Goal: Task Accomplishment & Management: Manage account settings

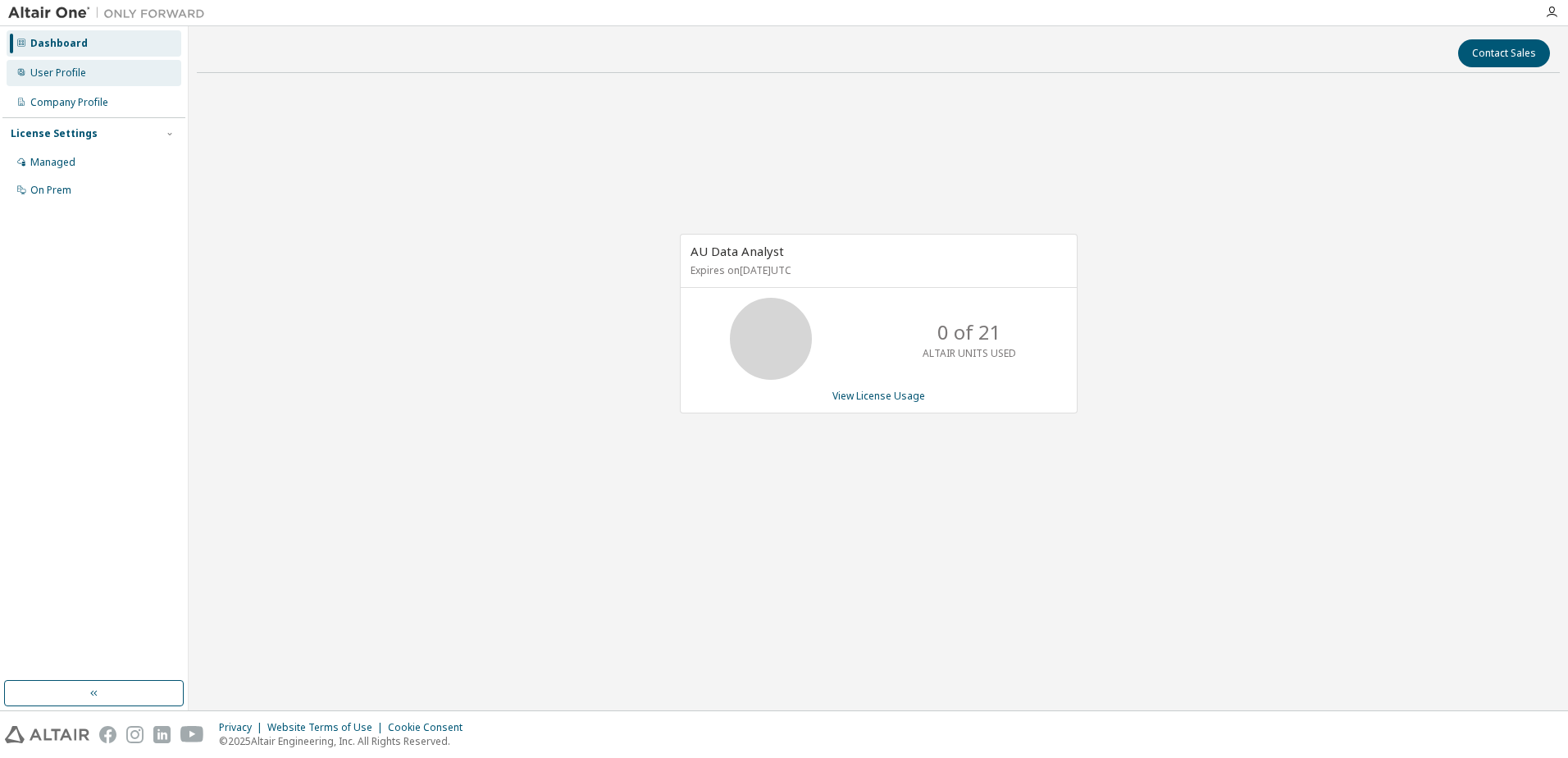
click at [75, 70] on div "User Profile" at bounding box center [57, 73] width 56 height 13
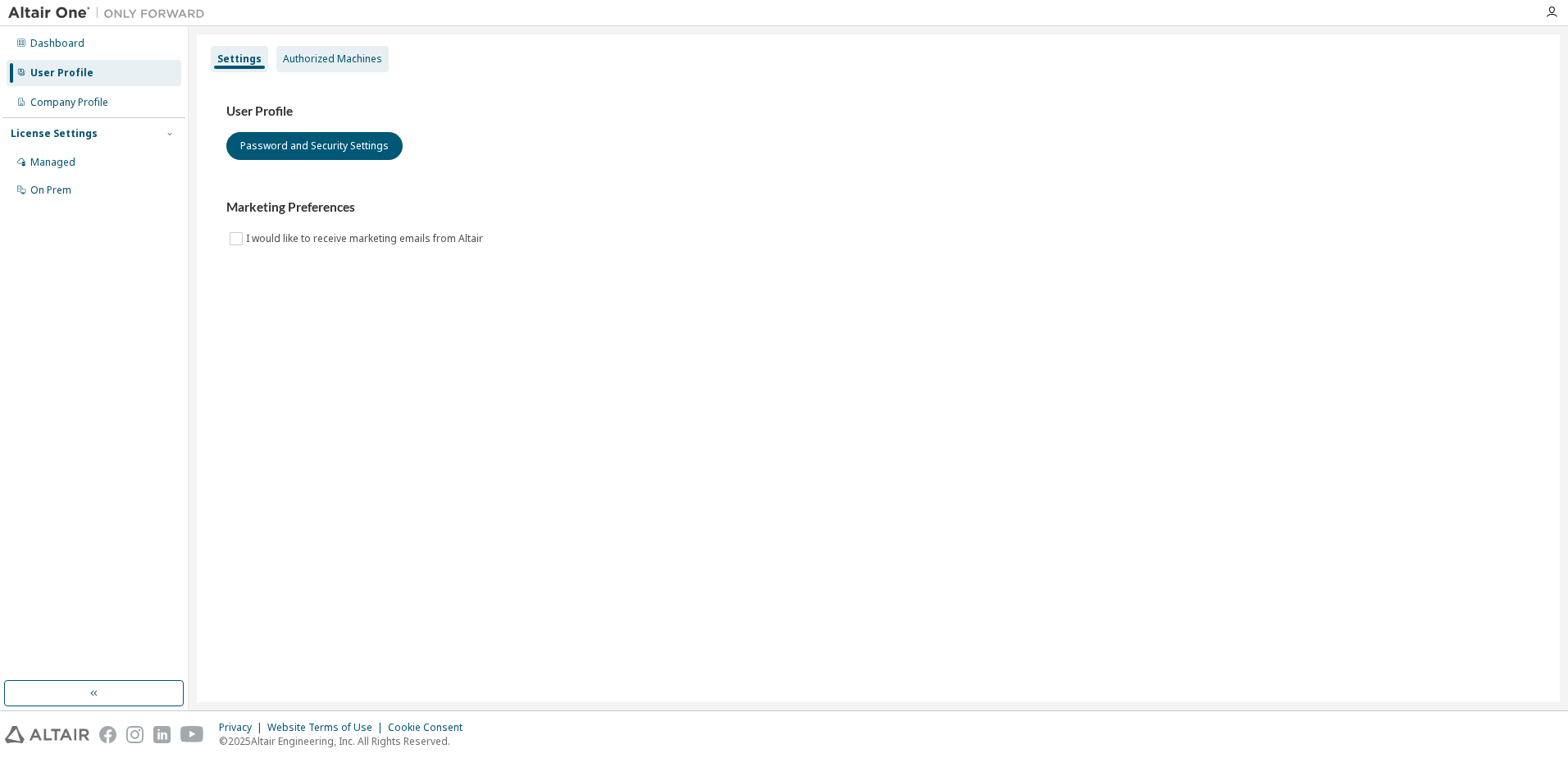
click at [353, 55] on div "Authorized Machines" at bounding box center [332, 58] width 99 height 13
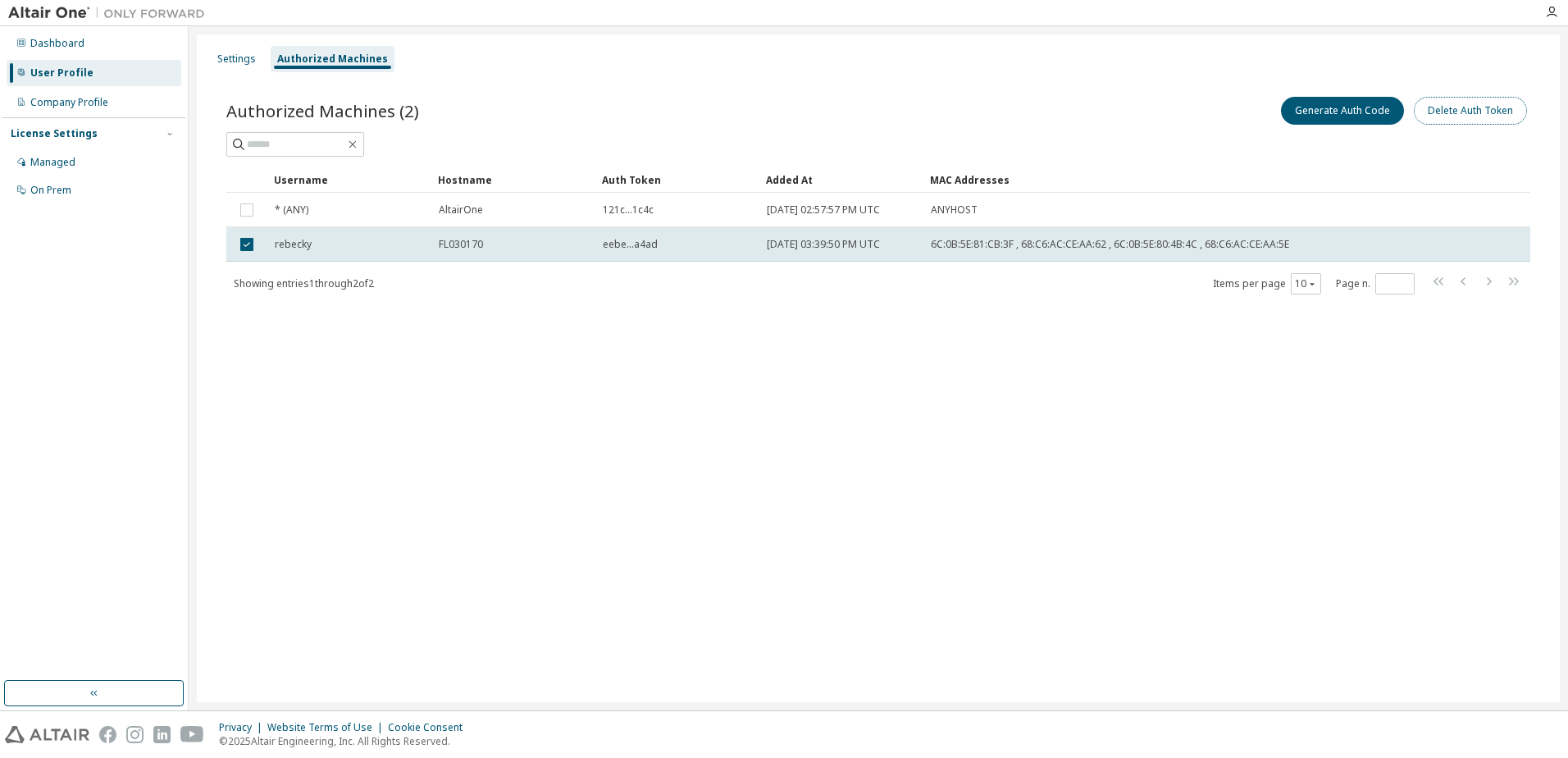
click at [1477, 108] on button "Delete Auth Token" at bounding box center [1470, 110] width 113 height 28
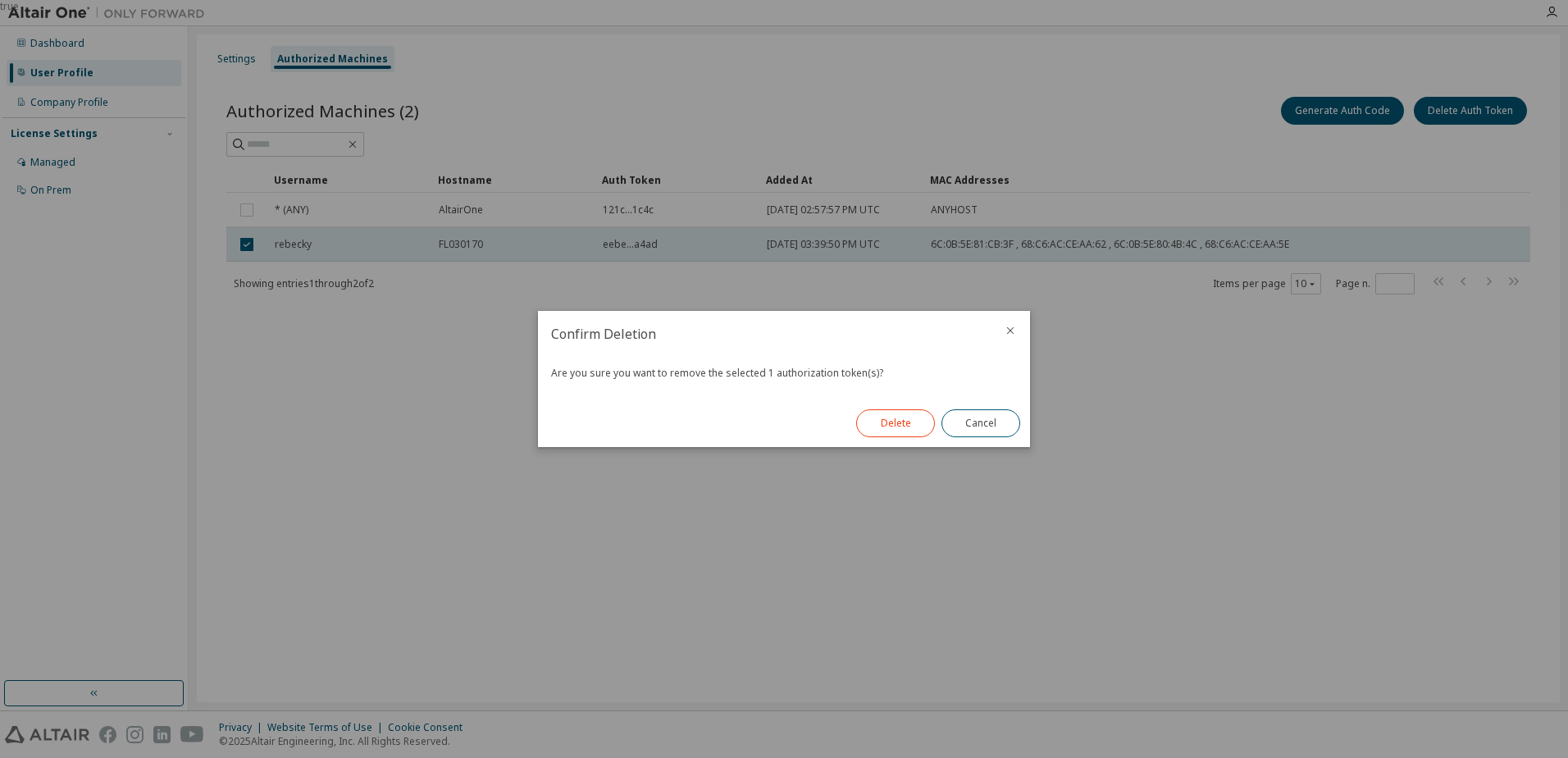
click at [883, 421] on button "Delete" at bounding box center [896, 423] width 79 height 28
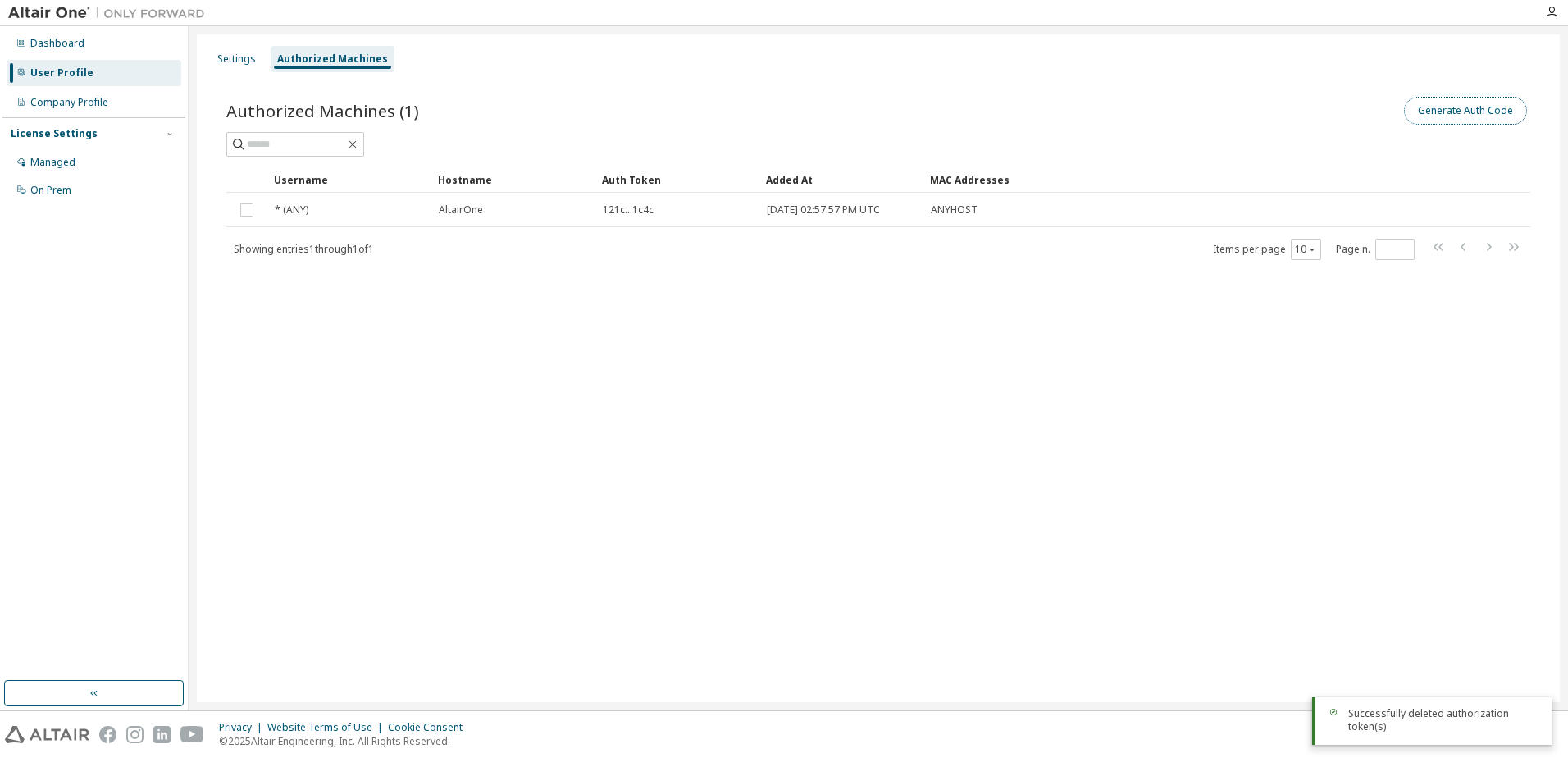
click at [1470, 108] on button "Generate Auth Code" at bounding box center [1465, 110] width 123 height 28
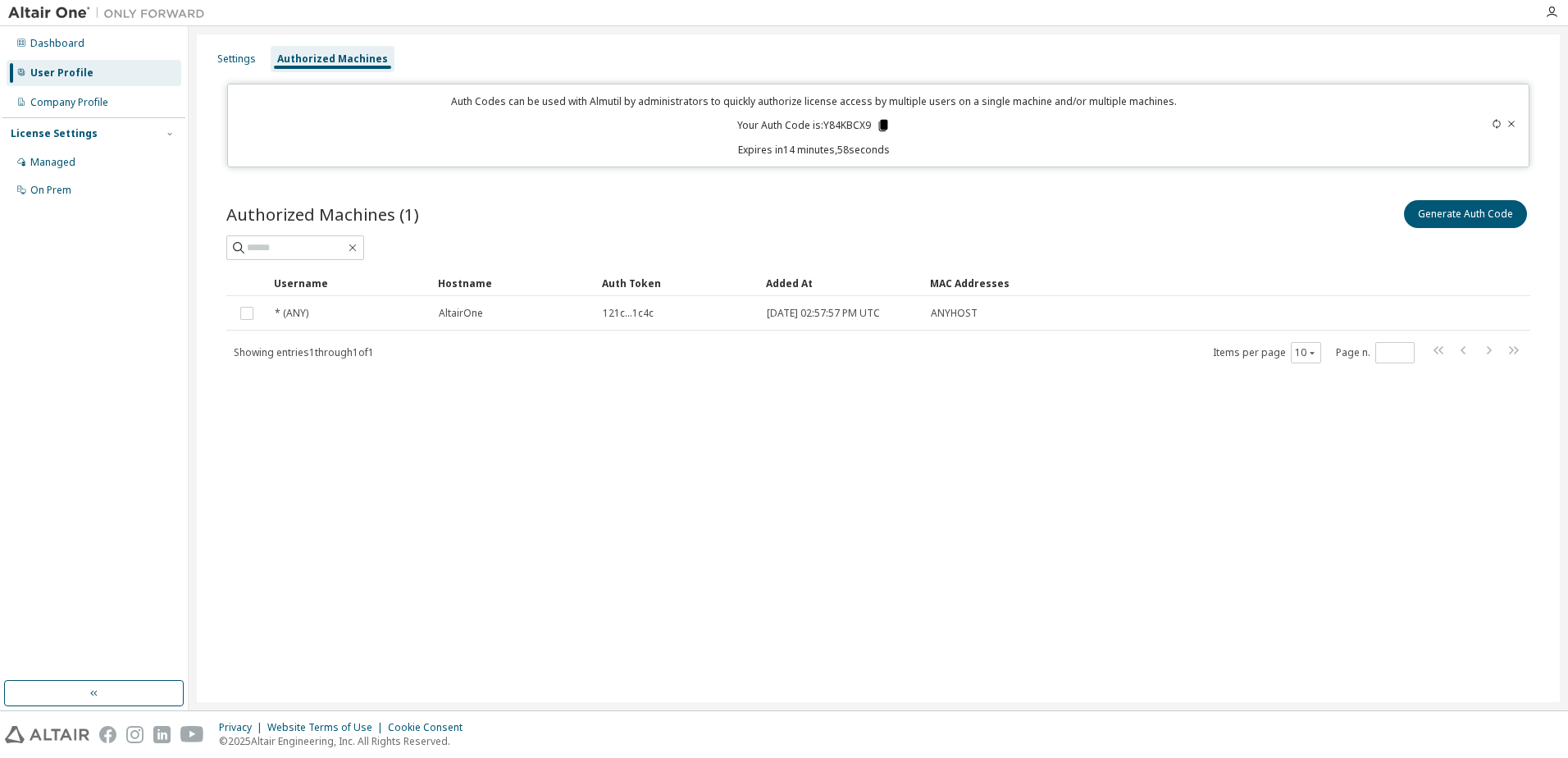
click at [886, 128] on icon at bounding box center [883, 125] width 9 height 11
